Goal: Transaction & Acquisition: Purchase product/service

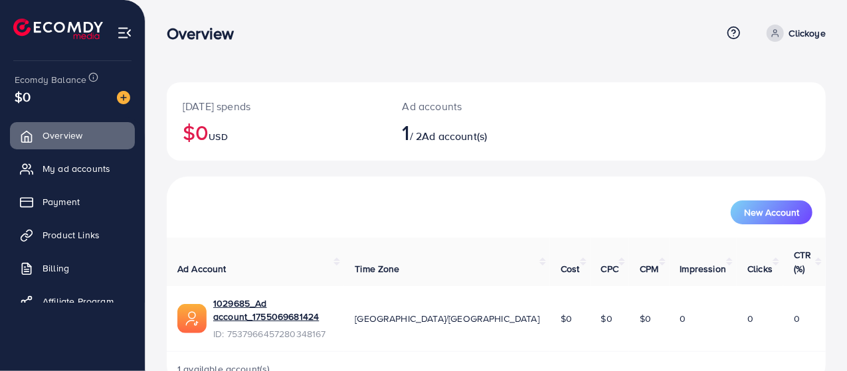
scroll to position [9, 0]
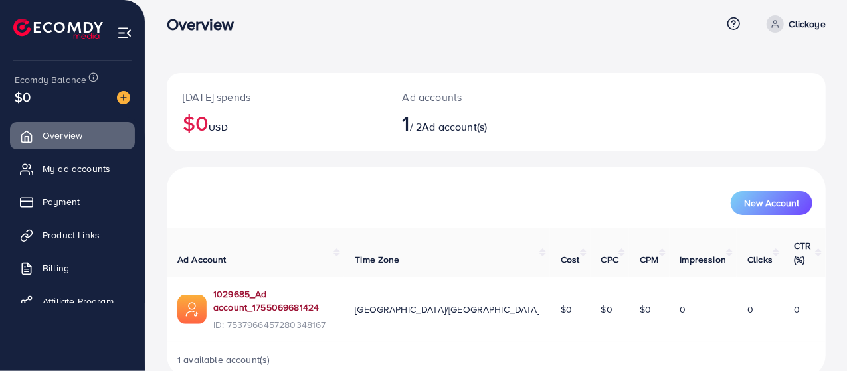
click at [300, 288] on link "1029685_Ad account_1755069681424" at bounding box center [273, 301] width 120 height 27
click at [776, 27] on icon at bounding box center [775, 23] width 9 height 9
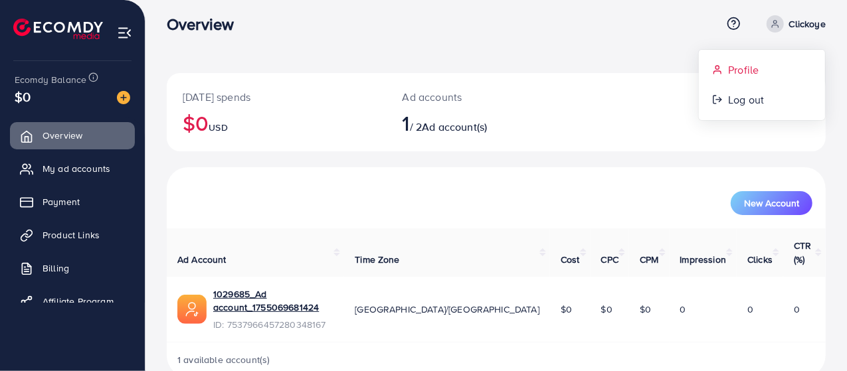
click at [740, 73] on span "Profile" at bounding box center [743, 70] width 31 height 16
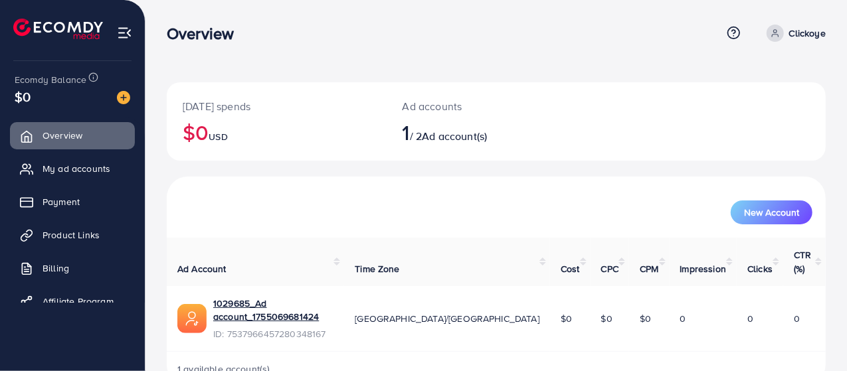
select select "********"
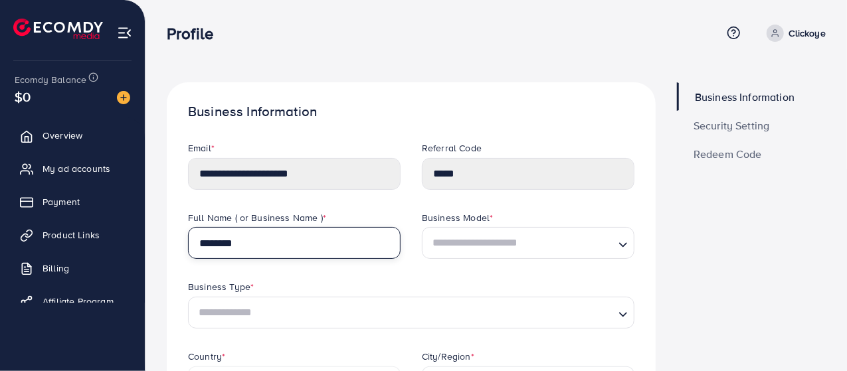
click at [296, 248] on input "********" at bounding box center [294, 243] width 213 height 32
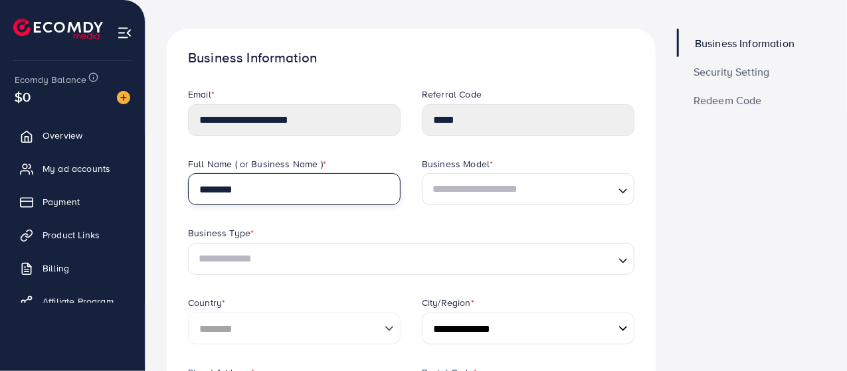
scroll to position [54, 0]
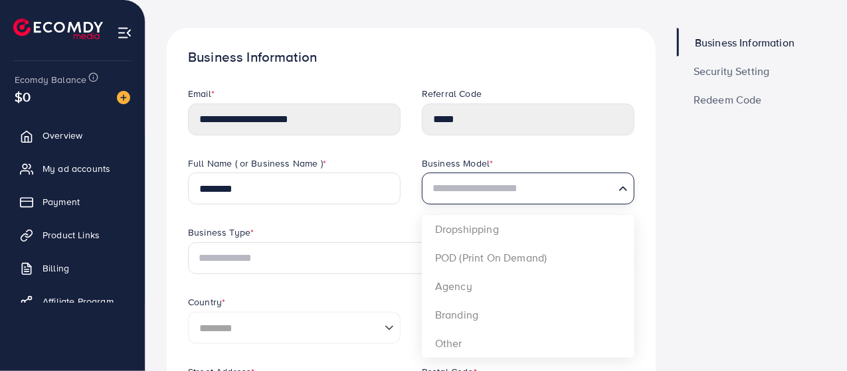
click at [504, 197] on input "Search for option" at bounding box center [520, 189] width 185 height 25
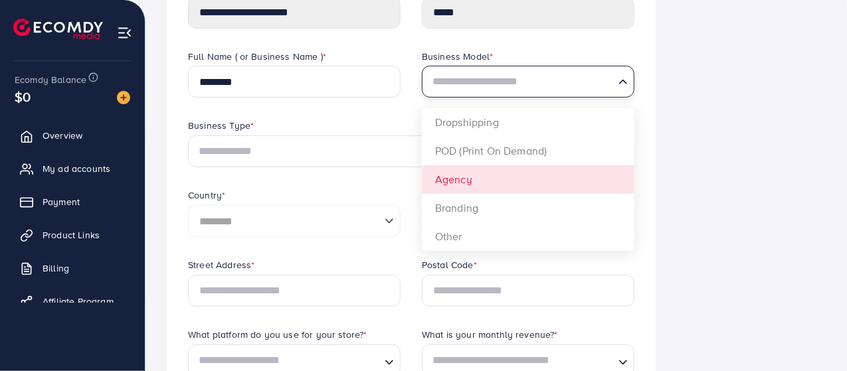
scroll to position [166, 0]
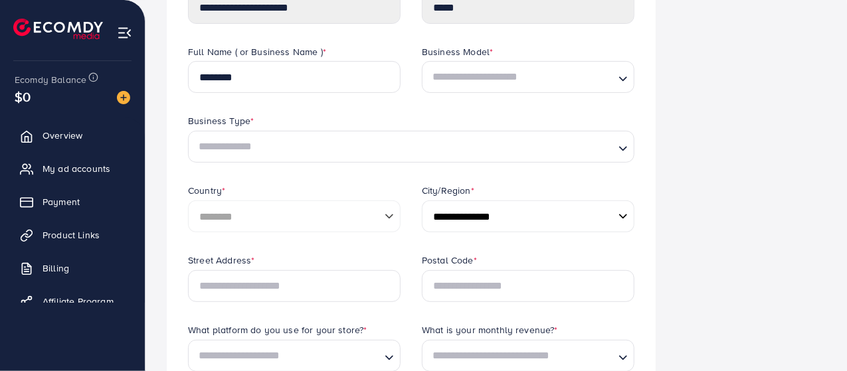
click at [384, 115] on div "Business Type *" at bounding box center [411, 122] width 446 height 17
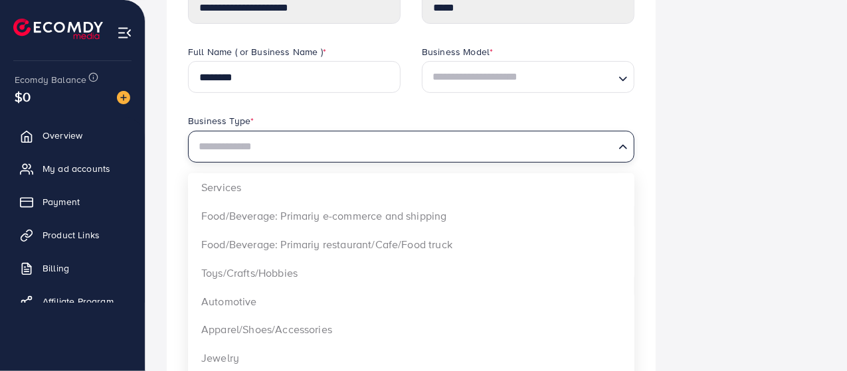
click at [351, 151] on input "Search for option" at bounding box center [403, 147] width 419 height 25
click at [380, 106] on div "Full Name ( or Business Name ) * ********" at bounding box center [294, 80] width 234 height 70
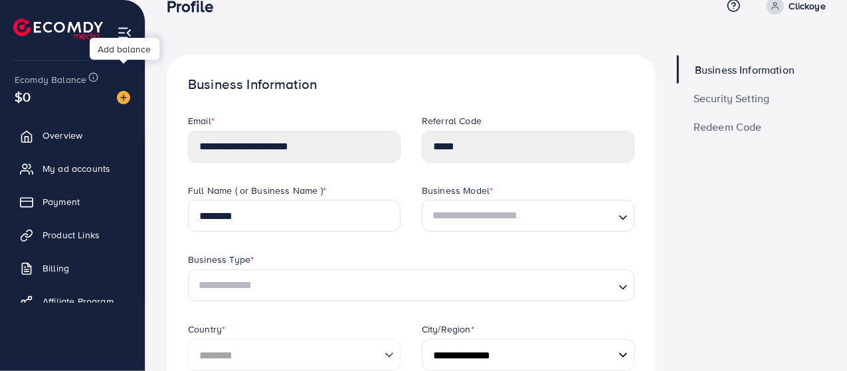
scroll to position [0, 0]
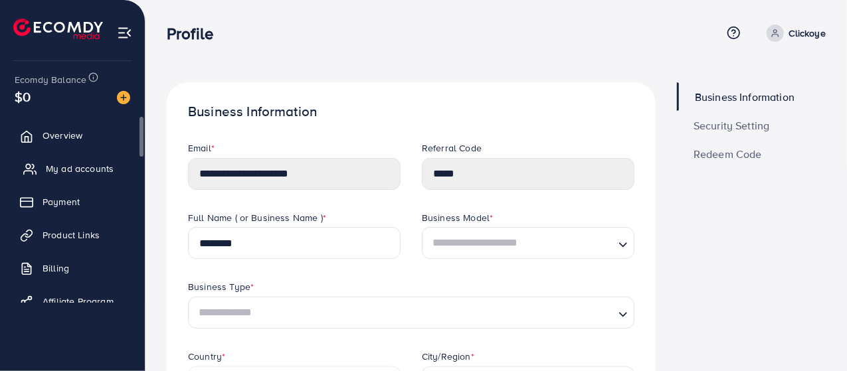
click at [67, 163] on span "My ad accounts" at bounding box center [80, 168] width 68 height 13
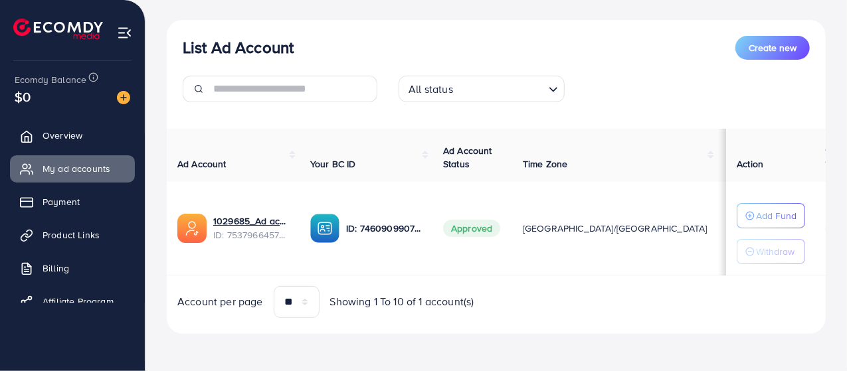
click at [494, 258] on td "Approved" at bounding box center [472, 229] width 80 height 94
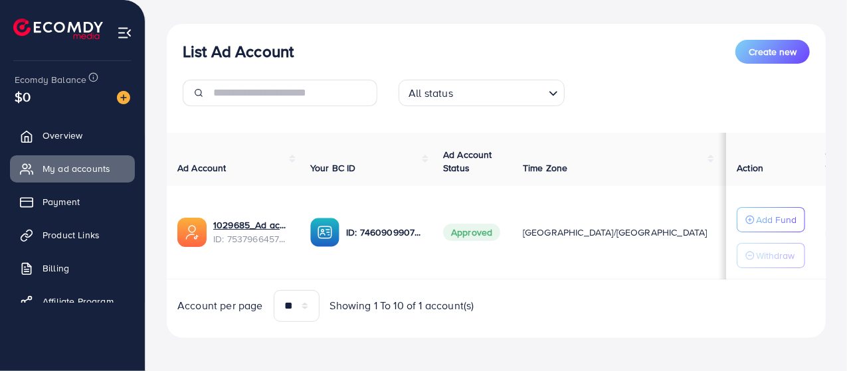
scroll to position [141, 0]
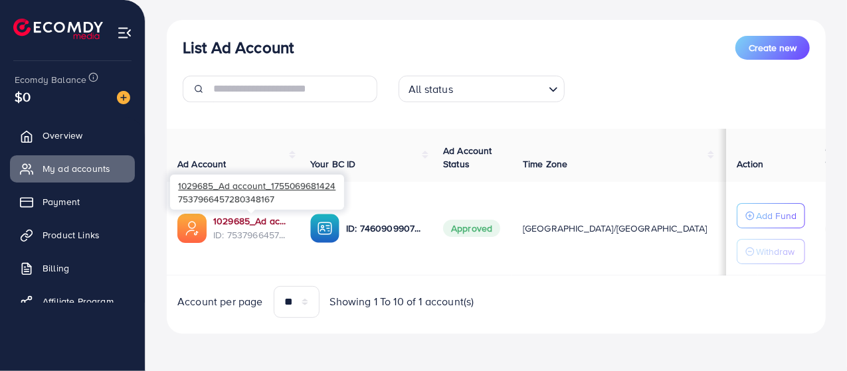
click at [240, 221] on link "1029685_Ad account_1755069681424" at bounding box center [251, 221] width 76 height 13
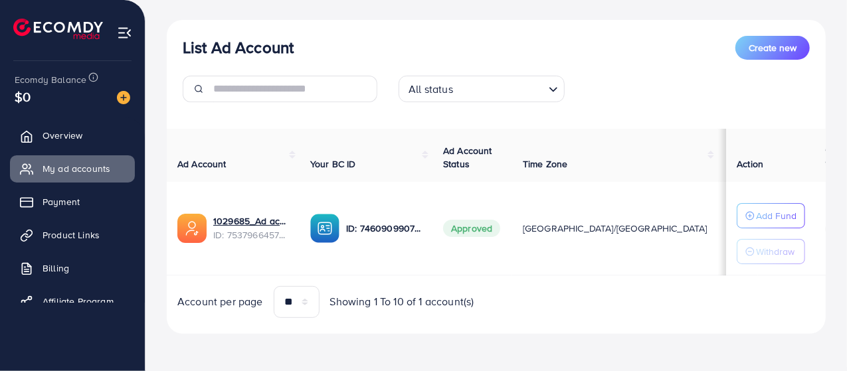
scroll to position [140, 0]
click at [506, 322] on div "List Ad Account Create new All status Loading... Ad Account Your BC ID Ad Accou…" at bounding box center [496, 177] width 659 height 314
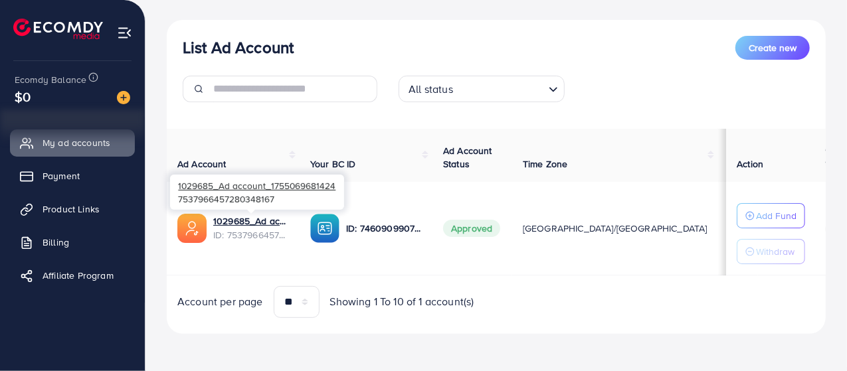
click at [243, 229] on span "ID: 7537966457280348167" at bounding box center [251, 235] width 76 height 13
click at [251, 217] on link "1029685_Ad account_1755069681424" at bounding box center [251, 221] width 76 height 13
click at [513, 294] on div "Account per page ** ** ** *** Showing 1 To 10 of 1 account(s)" at bounding box center [496, 302] width 680 height 32
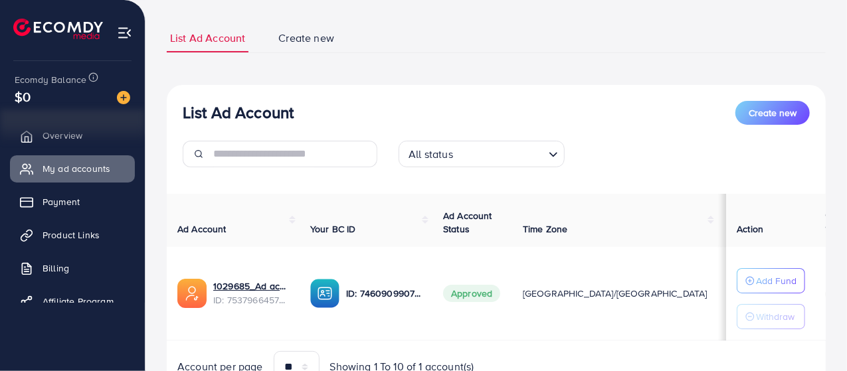
scroll to position [68, 0]
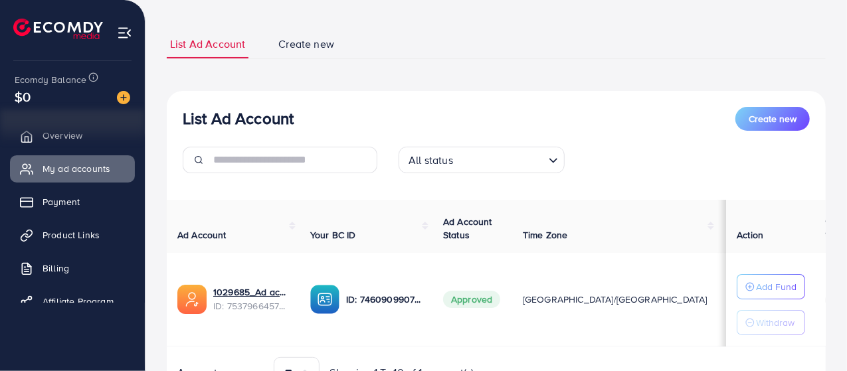
click at [569, 93] on div "List Ad Account Create new All status Loading... Ad Account Your BC ID Ad Accou…" at bounding box center [496, 248] width 659 height 314
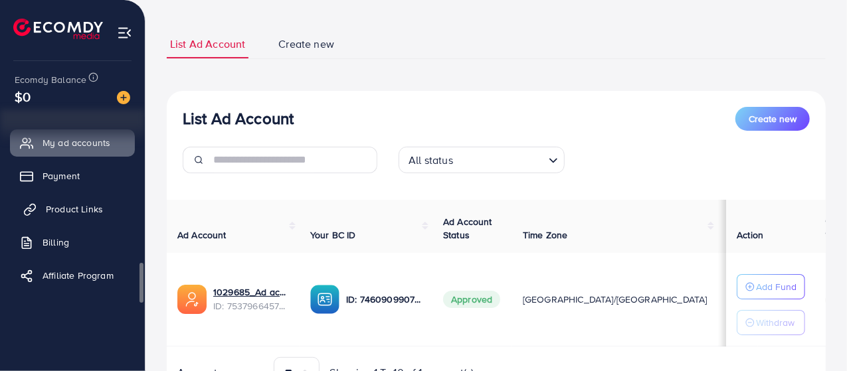
click at [80, 209] on span "Product Links" at bounding box center [74, 209] width 57 height 13
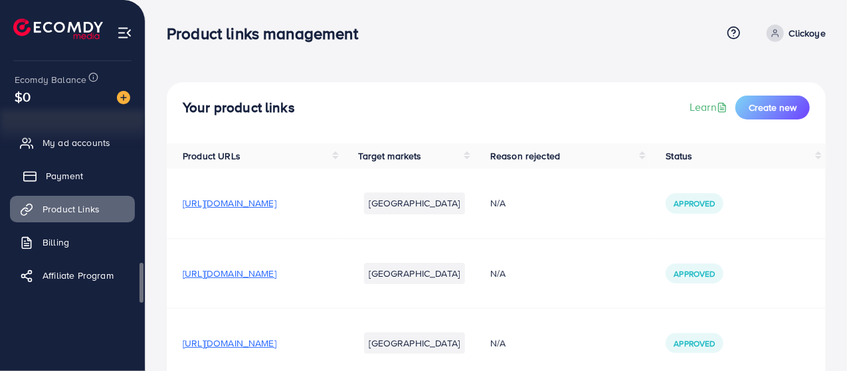
click at [84, 184] on link "Payment" at bounding box center [72, 176] width 125 height 27
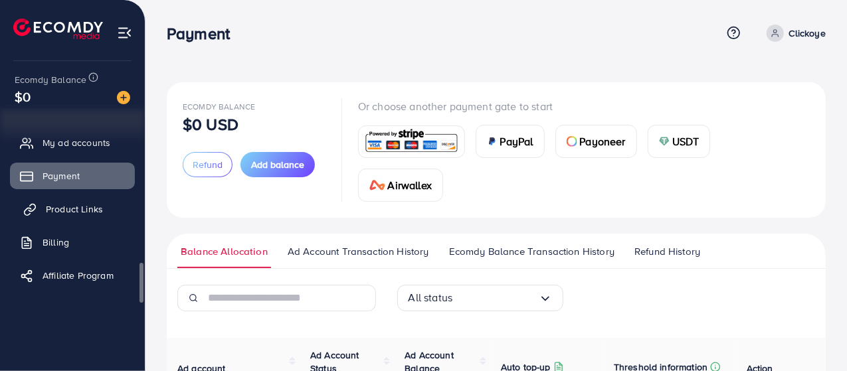
click at [80, 213] on span "Product Links" at bounding box center [74, 209] width 57 height 13
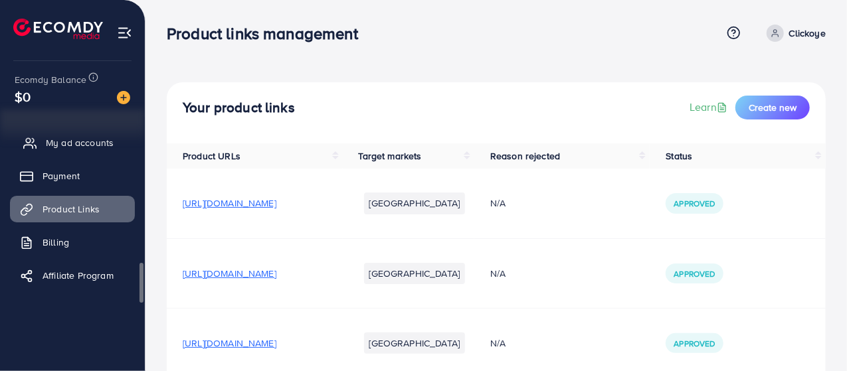
click at [91, 143] on span "My ad accounts" at bounding box center [80, 142] width 68 height 13
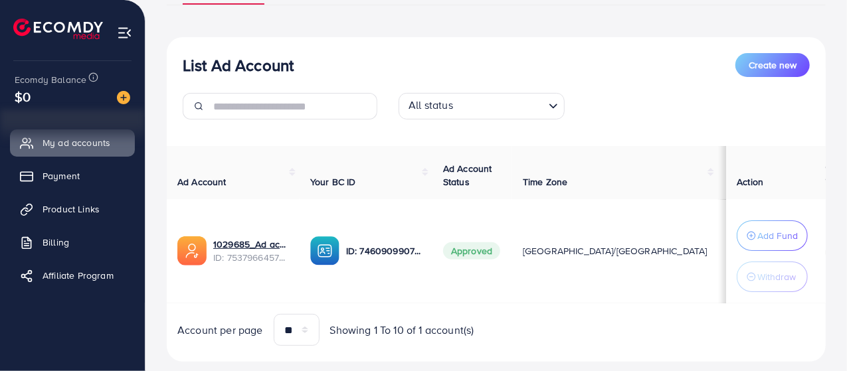
scroll to position [129, 0]
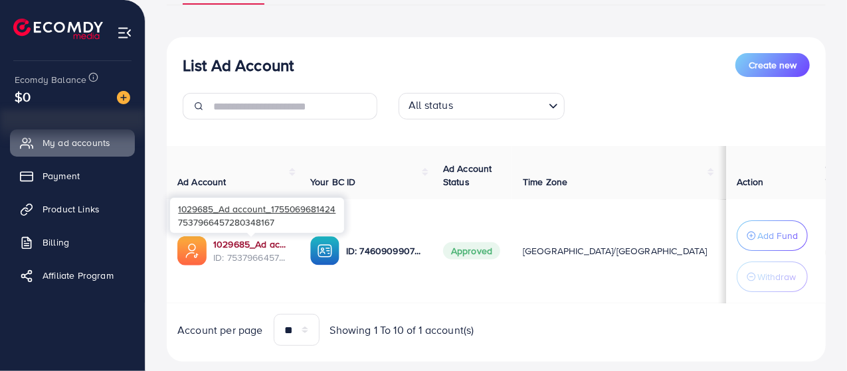
click at [252, 245] on link "1029685_Ad account_1755069681424" at bounding box center [251, 244] width 76 height 13
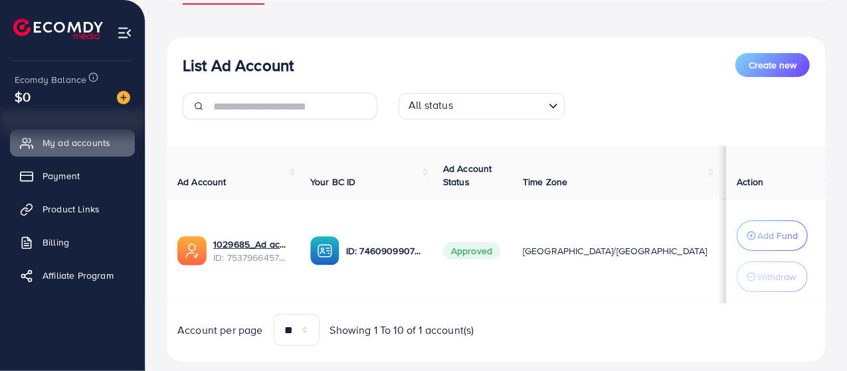
scroll to position [158, 0]
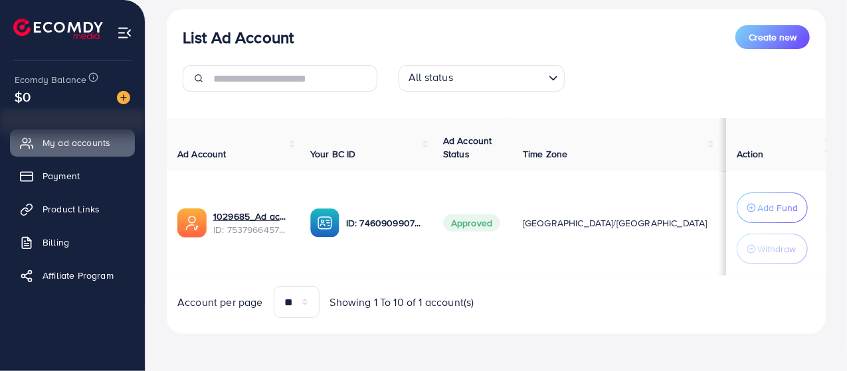
click at [543, 322] on div "List Ad Account Create new All status Loading... Ad Account Your BC ID Ad Accou…" at bounding box center [496, 171] width 659 height 325
click at [444, 265] on td "Approved" at bounding box center [472, 223] width 80 height 104
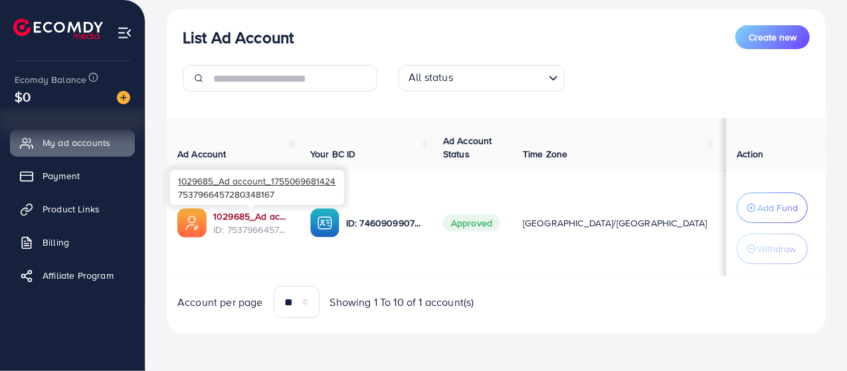
click at [251, 219] on link "1029685_Ad account_1755069681424" at bounding box center [251, 216] width 76 height 13
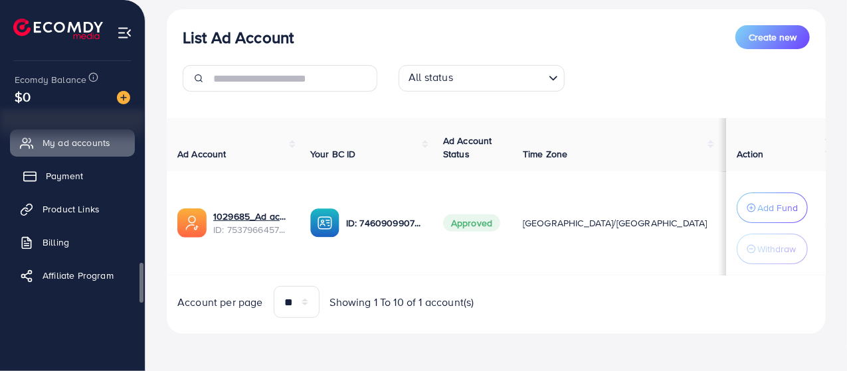
click at [47, 175] on span "Payment" at bounding box center [64, 175] width 37 height 13
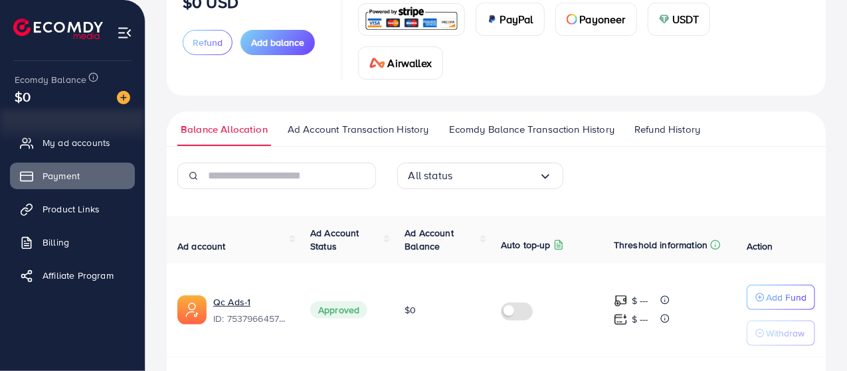
scroll to position [123, 0]
click at [687, 19] on span "USDT" at bounding box center [685, 19] width 27 height 16
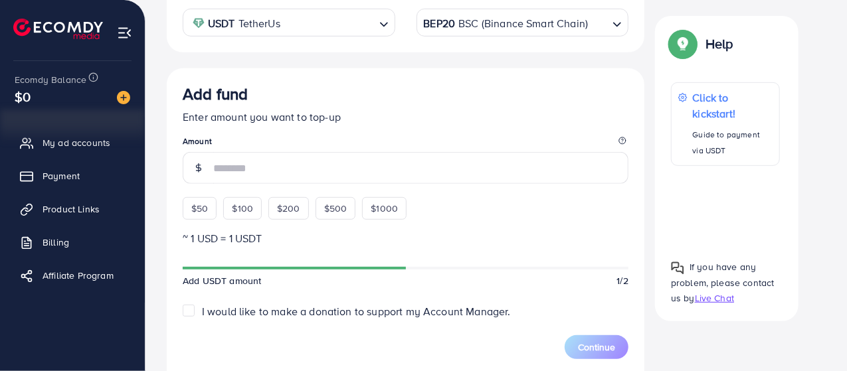
scroll to position [285, 0]
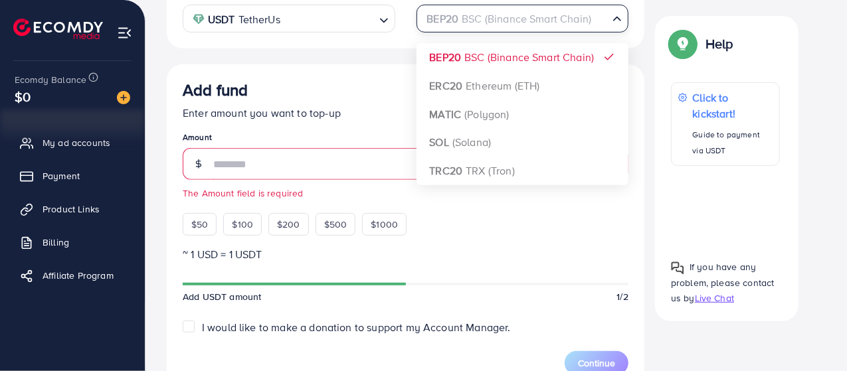
click at [549, 10] on div "BEP20 BSC (Binance Smart Chain)" at bounding box center [515, 17] width 188 height 23
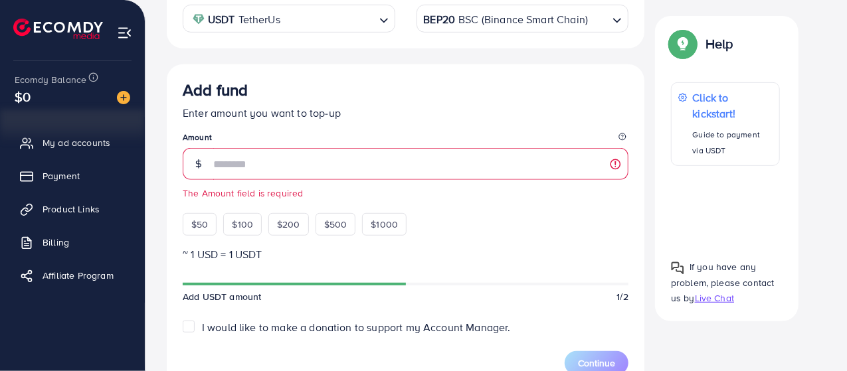
click at [382, 49] on div "Select coin USDT TetherUs Loading... Transfer network BEP20 BSC (Binance Smart …" at bounding box center [406, 306] width 478 height 678
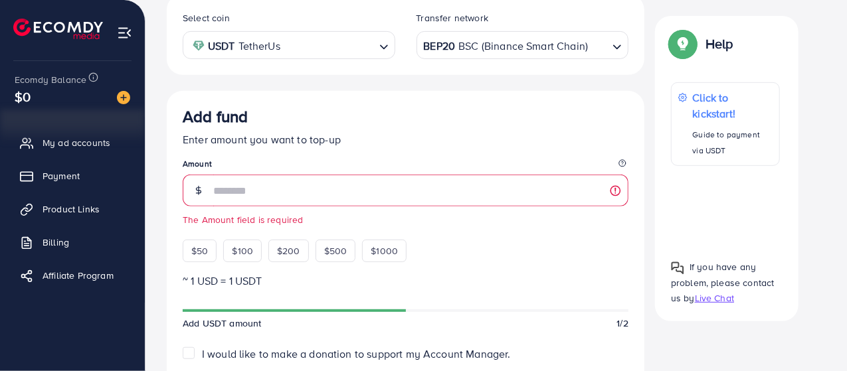
scroll to position [254, 0]
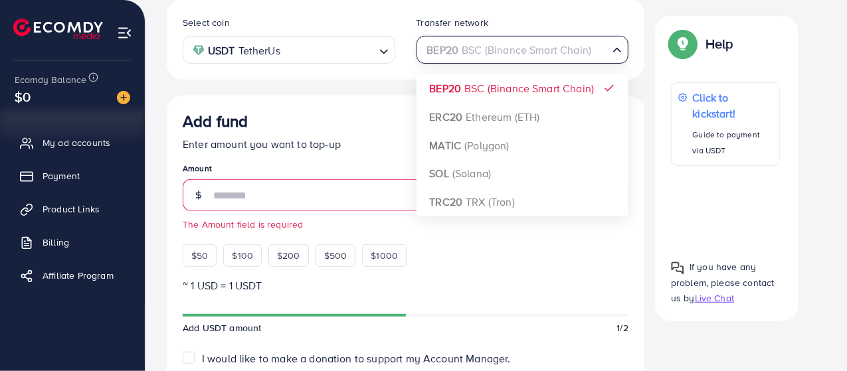
click at [539, 54] on div "BEP20 BSC (Binance Smart Chain)" at bounding box center [515, 48] width 188 height 23
click at [551, 52] on input "Search for option" at bounding box center [514, 50] width 185 height 21
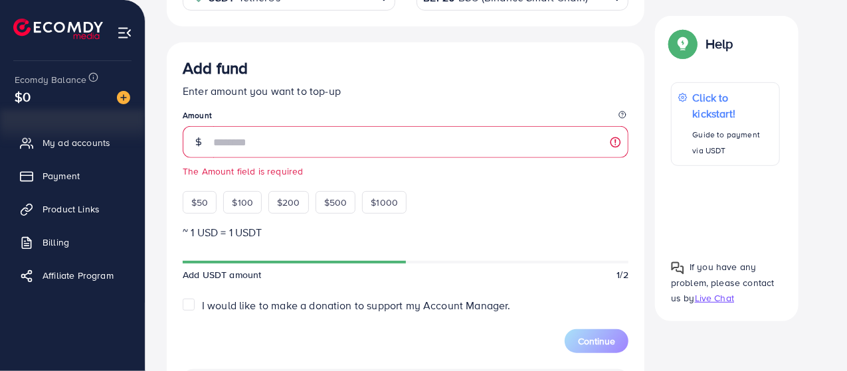
scroll to position [308, 0]
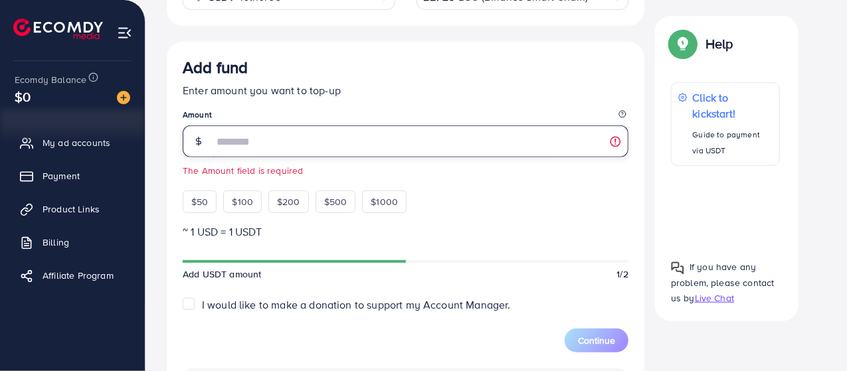
click at [335, 144] on input "number" at bounding box center [420, 142] width 415 height 32
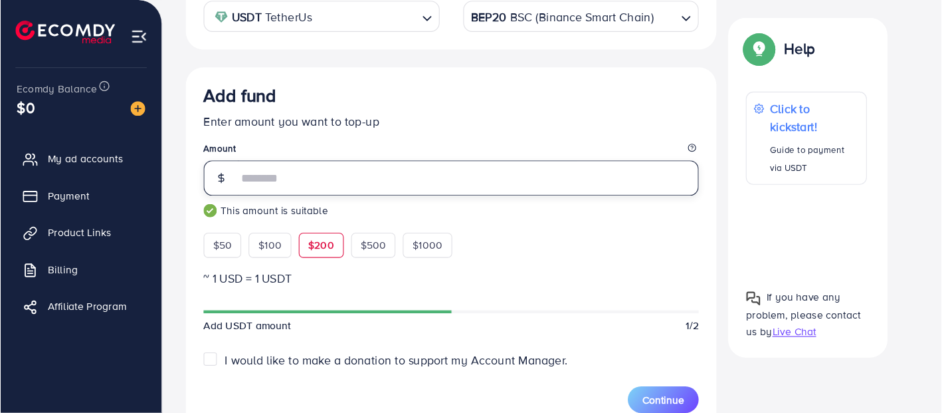
scroll to position [0, 0]
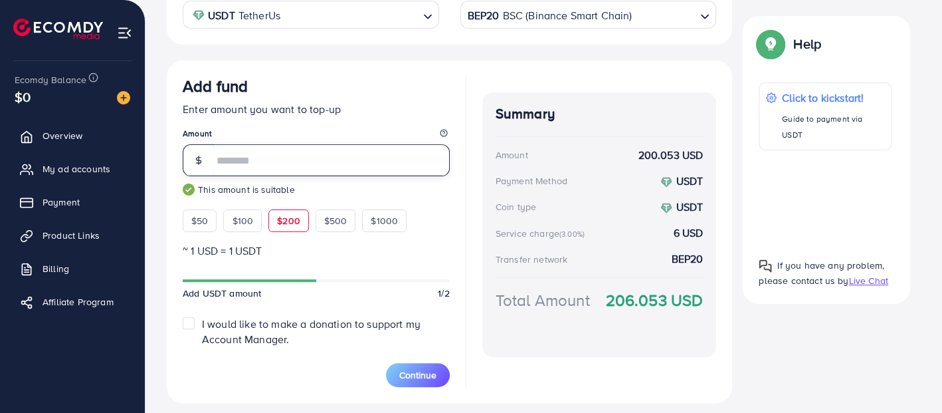
type input "***"
drag, startPoint x: 850, startPoint y: 7, endPoint x: 561, endPoint y: 72, distance: 295.4
click at [561, 72] on div "Add fund Enter amount you want to top-up Amount *** This amount is suitable $50…" at bounding box center [449, 231] width 565 height 342
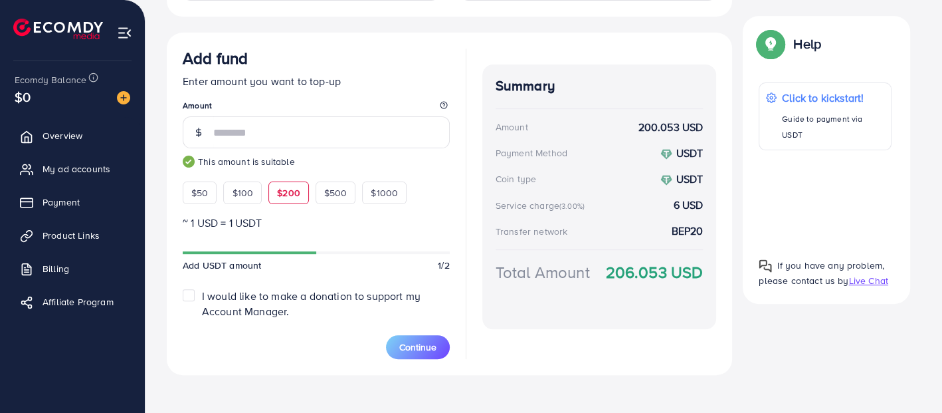
scroll to position [315, 0]
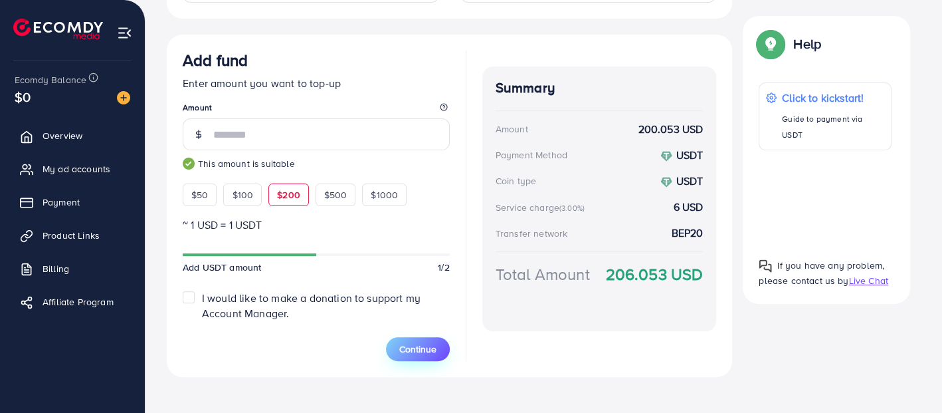
click at [414, 345] on span "Continue" at bounding box center [417, 348] width 37 height 13
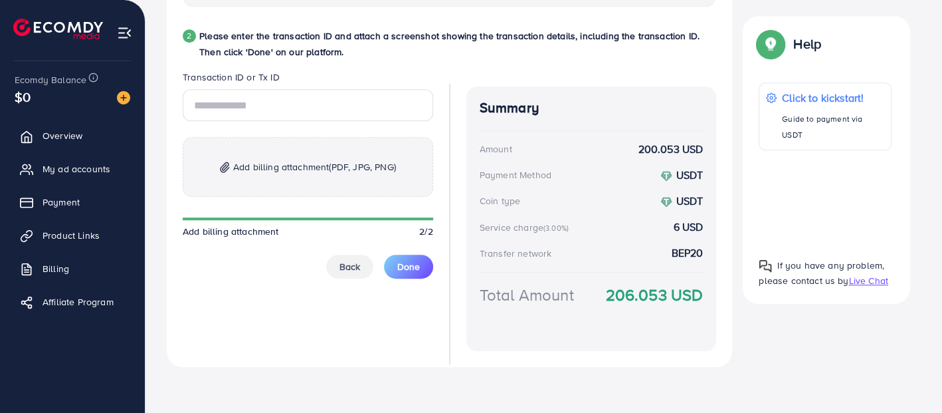
scroll to position [700, 0]
click at [61, 199] on span "Payment" at bounding box center [64, 201] width 37 height 13
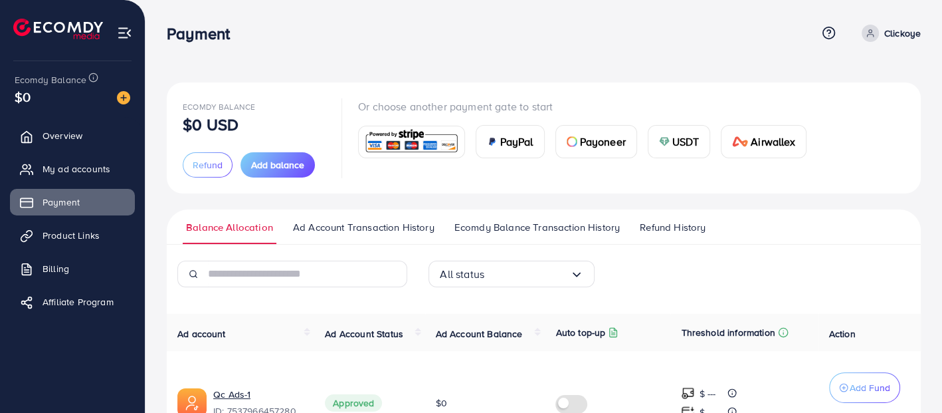
click at [664, 144] on img at bounding box center [664, 141] width 11 height 11
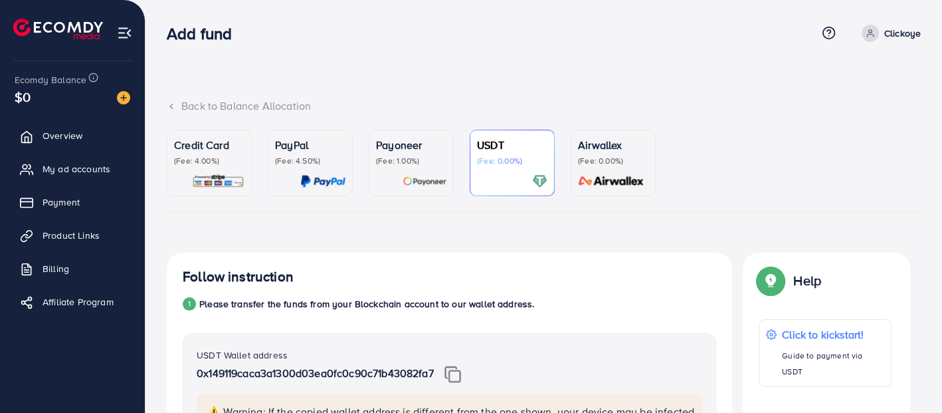
click at [850, 39] on span at bounding box center [870, 33] width 17 height 17
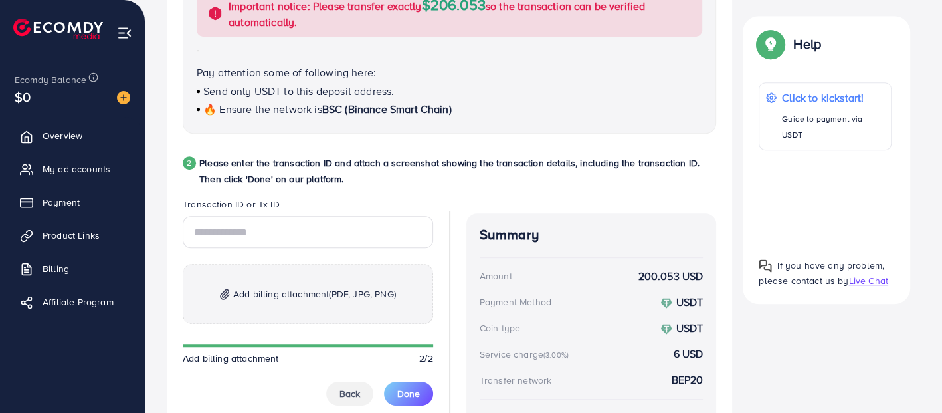
scroll to position [510, 0]
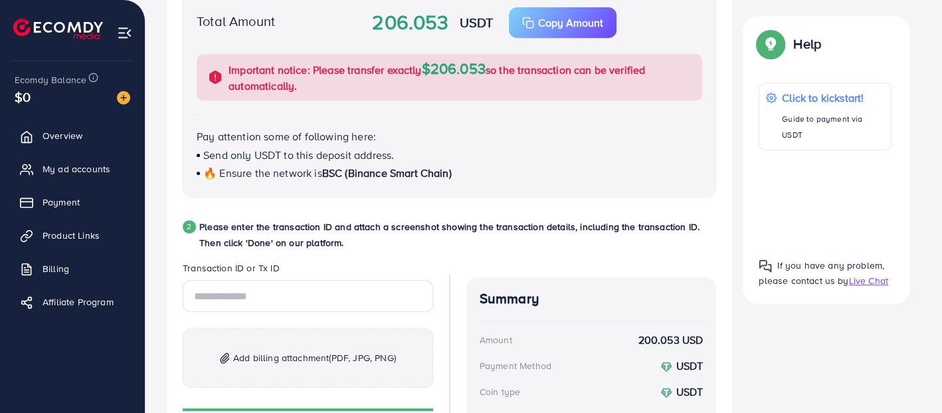
click at [49, 23] on img at bounding box center [58, 29] width 90 height 21
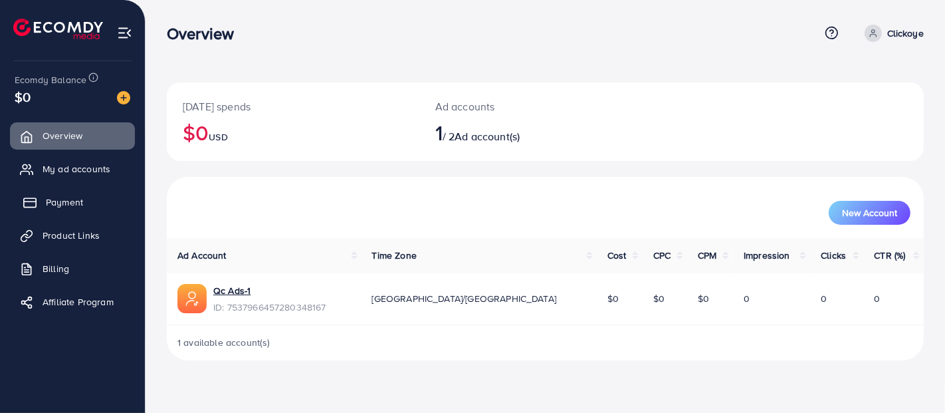
click at [49, 202] on span "Payment" at bounding box center [64, 201] width 37 height 13
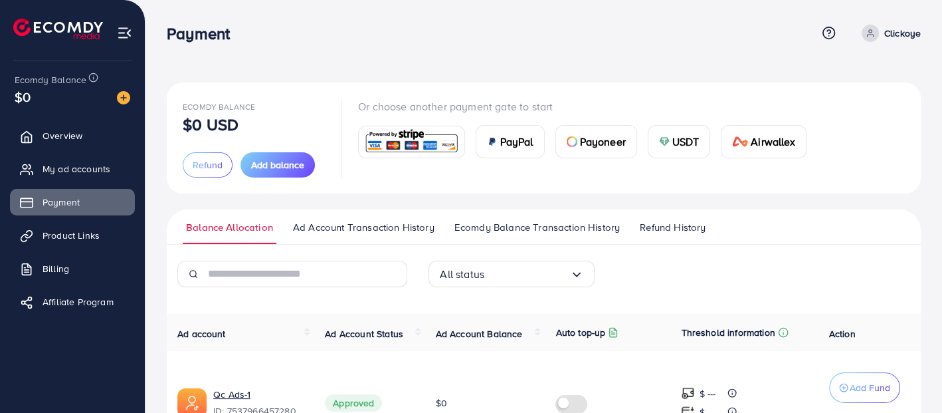
click at [687, 139] on span "USDT" at bounding box center [685, 142] width 27 height 16
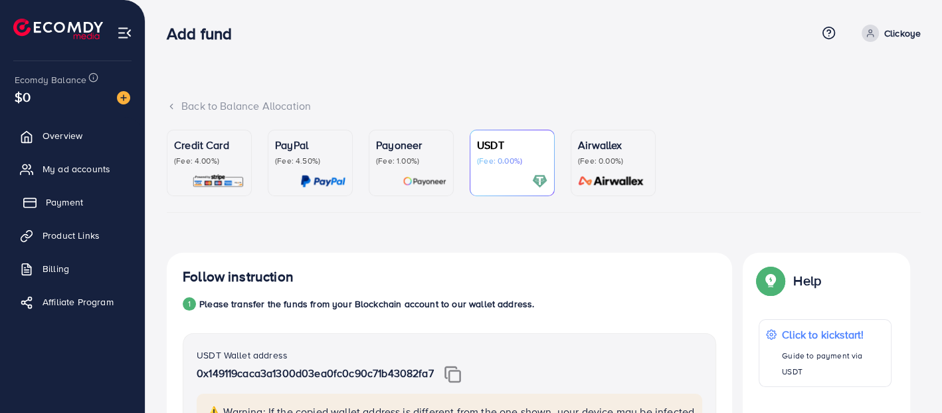
click at [50, 193] on link "Payment" at bounding box center [72, 202] width 125 height 27
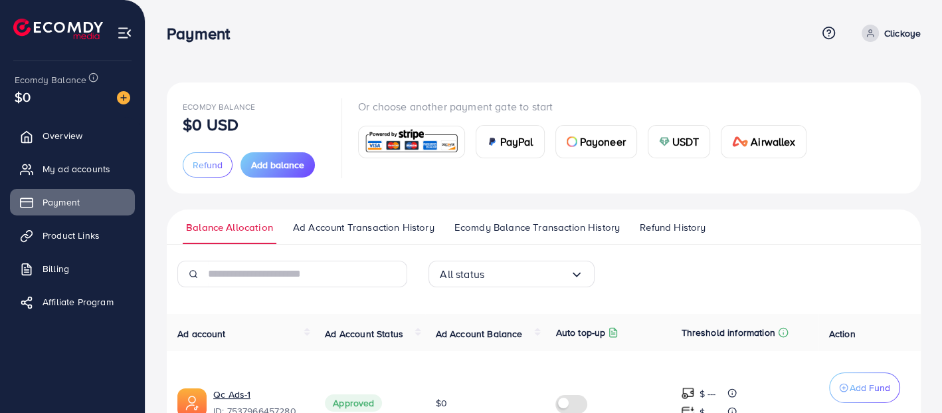
scroll to position [96, 0]
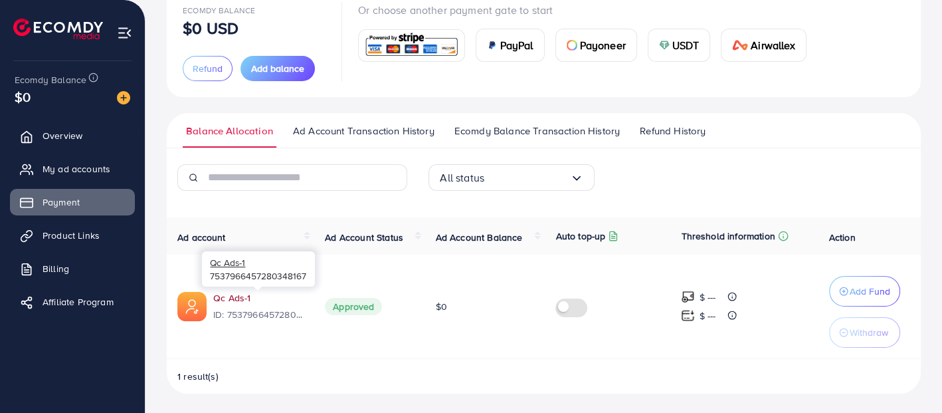
click at [235, 299] on link "Qc Ads-1" at bounding box center [231, 297] width 37 height 13
